Goal: Find specific page/section: Find specific page/section

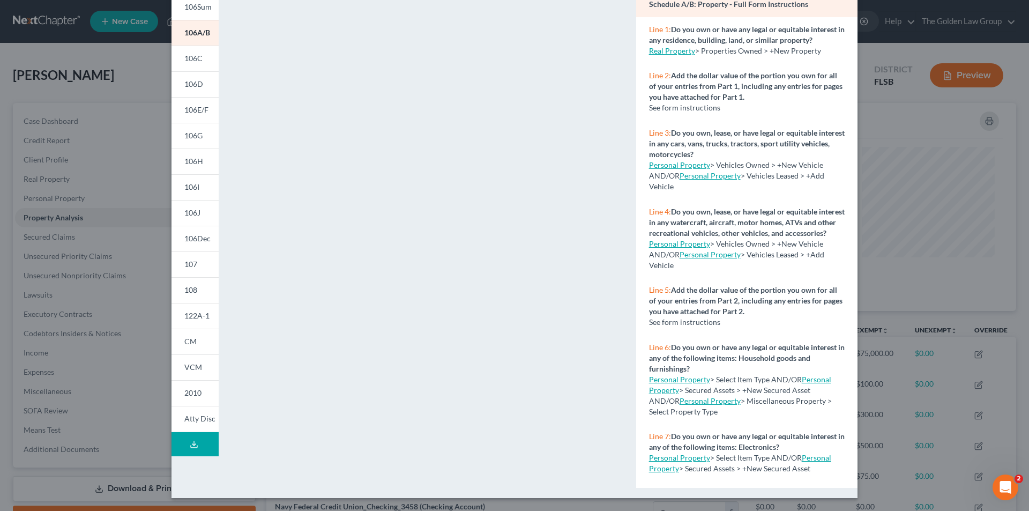
click at [71, 241] on div "Petition Preview Schedule A/B: Property × 101 106Sum 106A/B 106C 106D 106E/F 10…" at bounding box center [514, 255] width 1029 height 511
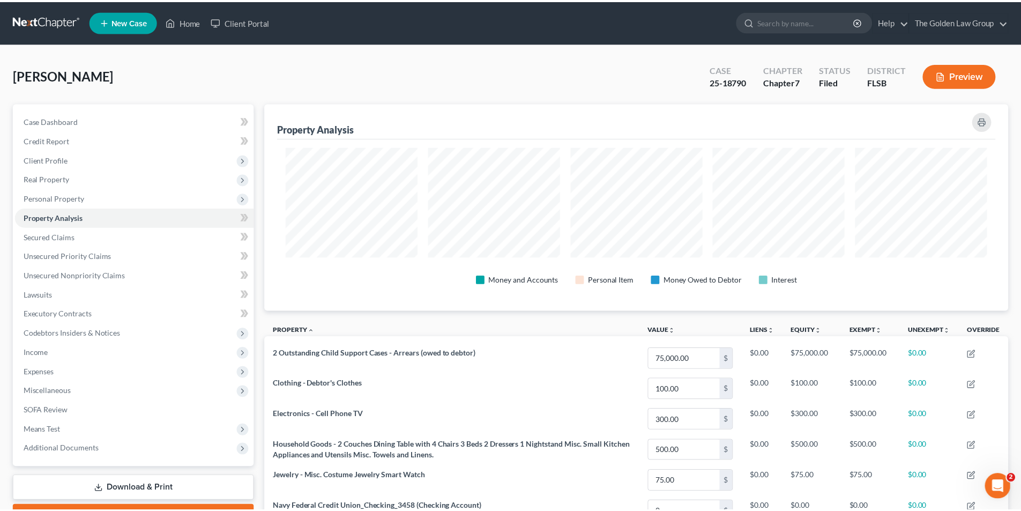
scroll to position [535881, 535344]
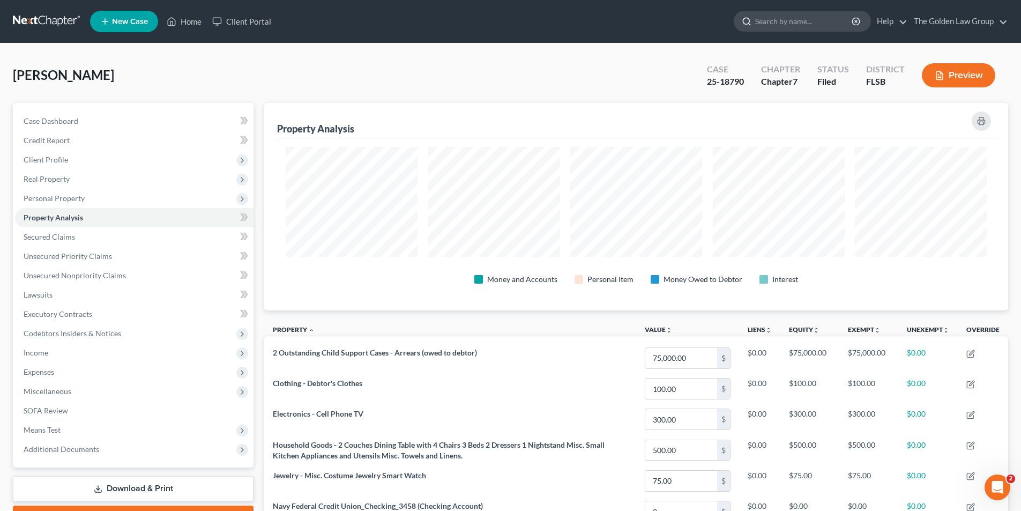
click at [779, 21] on input "search" at bounding box center [804, 21] width 98 height 20
type input "[PERSON_NAME]"
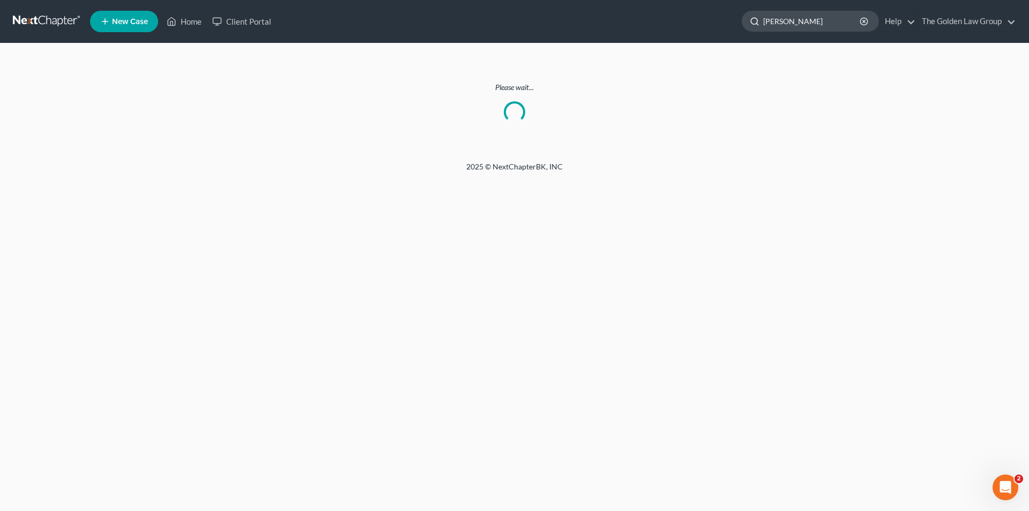
click at [811, 19] on input "[PERSON_NAME]" at bounding box center [812, 21] width 98 height 20
click at [767, 19] on input "[PERSON_NAME]" at bounding box center [812, 21] width 98 height 20
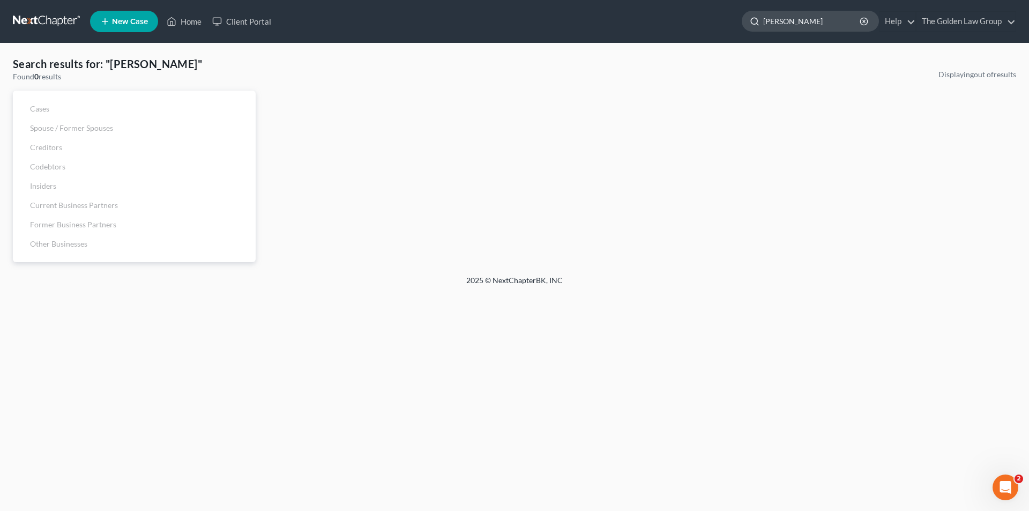
click at [789, 23] on input "[PERSON_NAME]" at bounding box center [812, 21] width 98 height 20
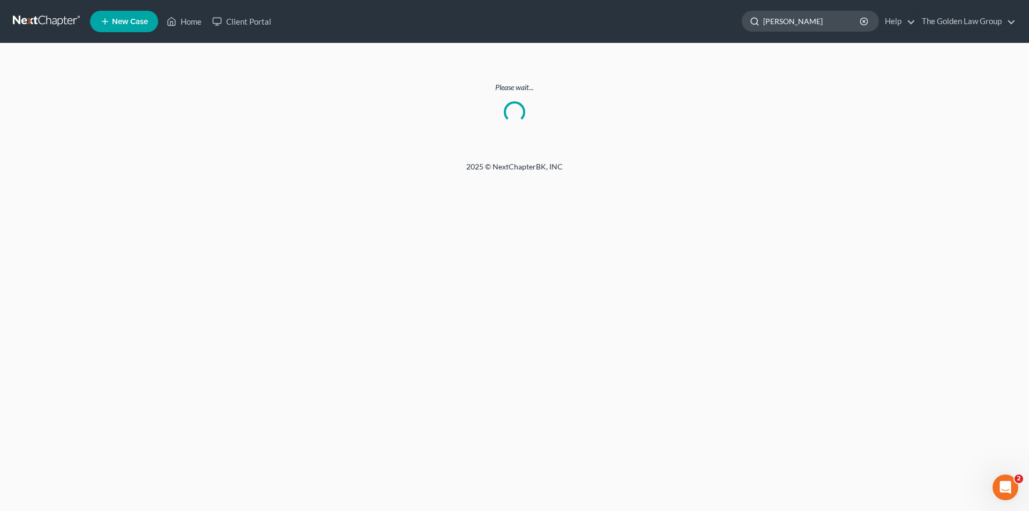
click at [821, 26] on input "[PERSON_NAME]" at bounding box center [812, 21] width 98 height 20
type input "[PERSON_NAME]"
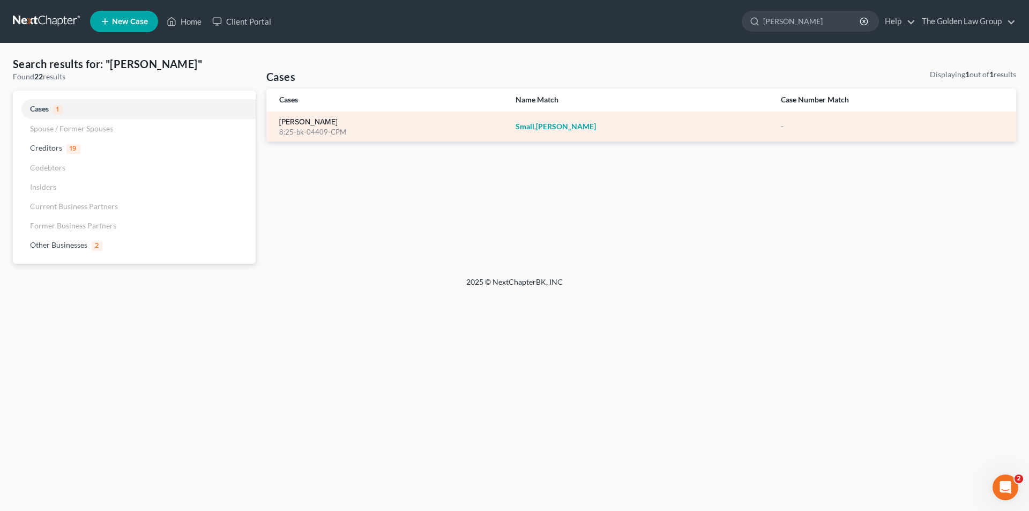
click at [319, 124] on link "[PERSON_NAME]" at bounding box center [308, 122] width 58 height 8
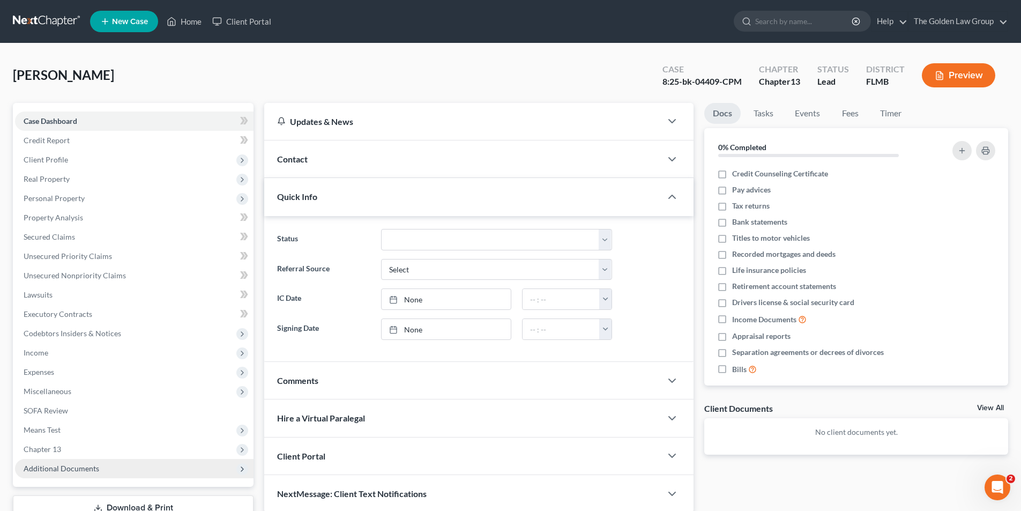
click at [68, 469] on span "Additional Documents" at bounding box center [62, 468] width 76 height 9
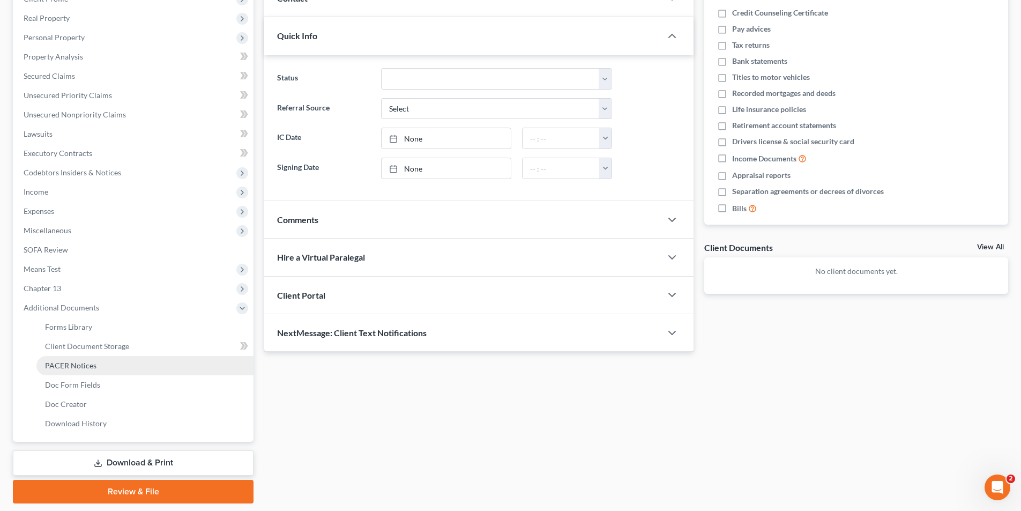
click at [83, 363] on span "PACER Notices" at bounding box center [70, 365] width 51 height 9
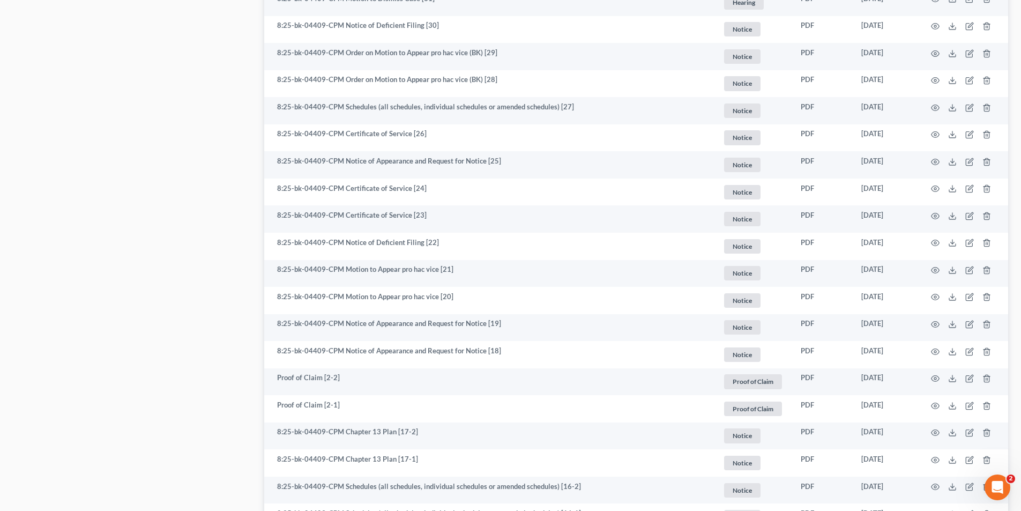
scroll to position [1883, 0]
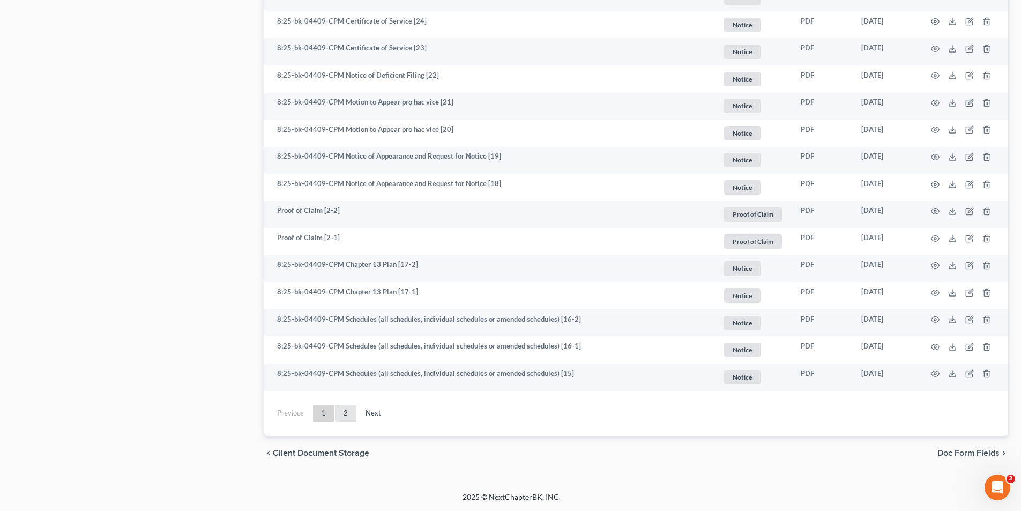
click at [345, 410] on link "2" at bounding box center [345, 413] width 21 height 17
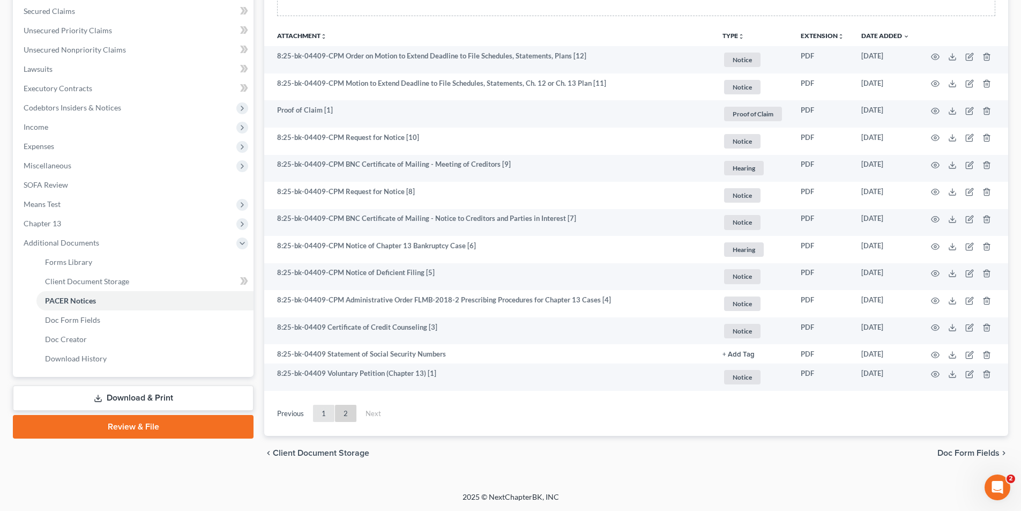
scroll to position [226, 0]
